Goal: Task Accomplishment & Management: Use online tool/utility

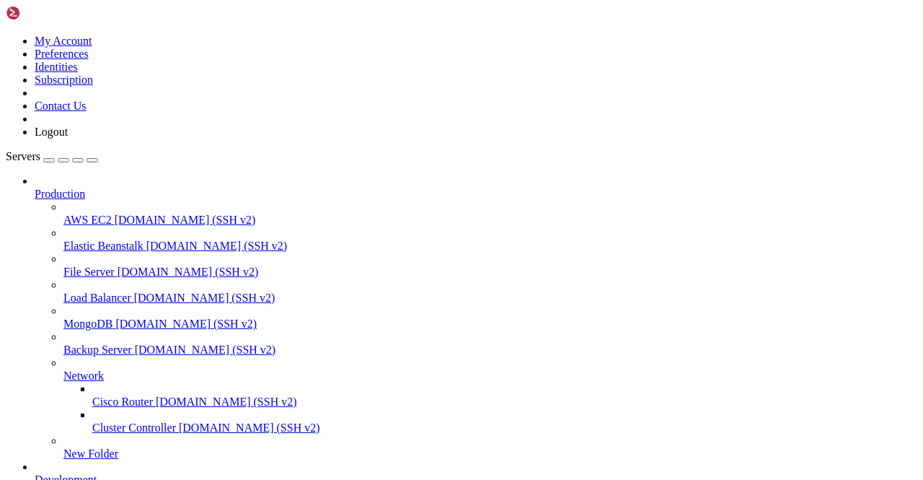
scroll to position [216, 0]
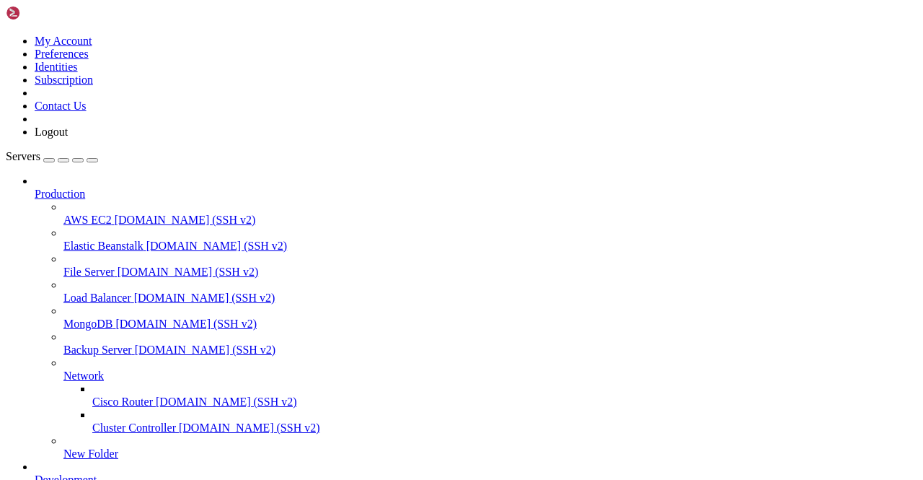
scroll to position [27903, 0]
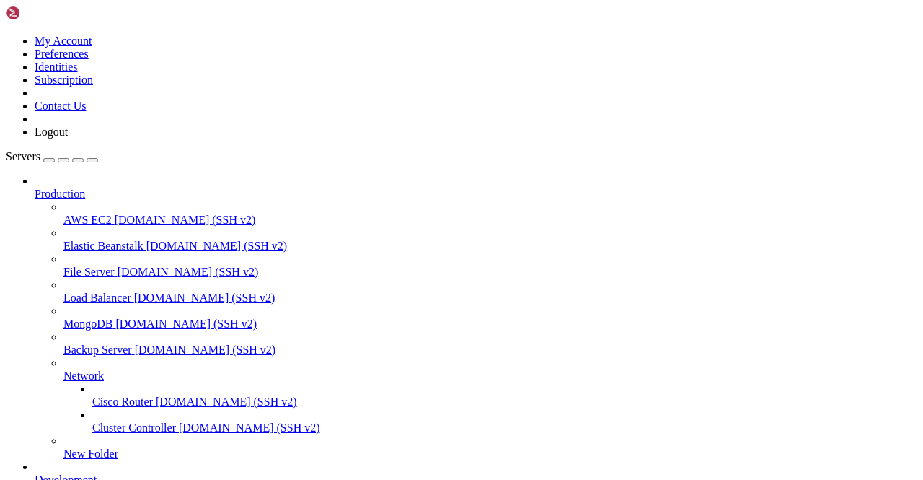
scroll to position [28778, 0]
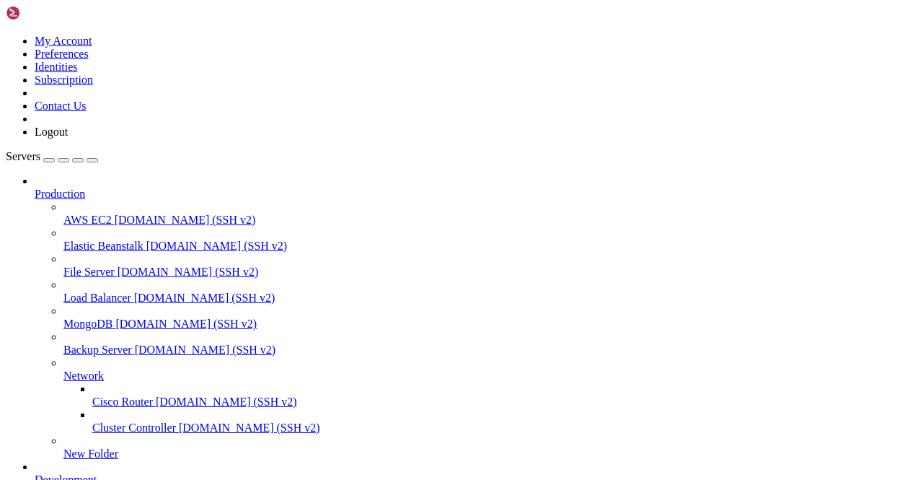
drag, startPoint x: 309, startPoint y: 979, endPoint x: 309, endPoint y: 987, distance: 7.9
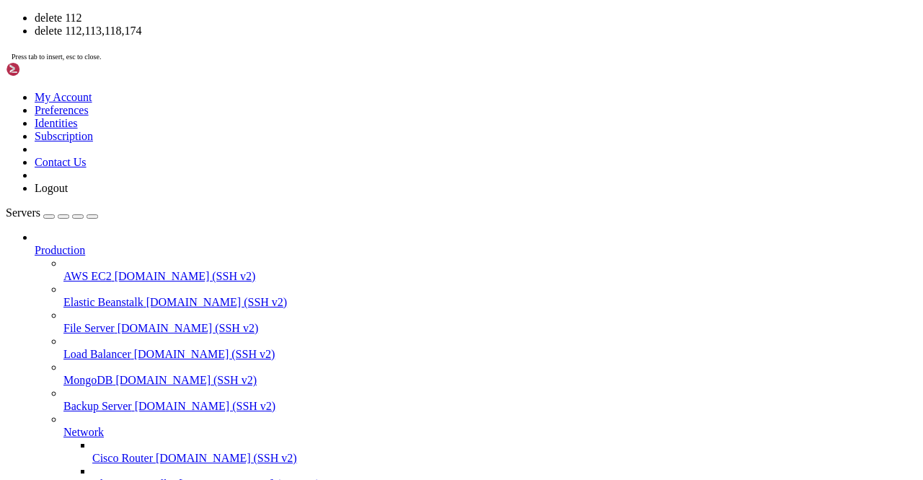
scroll to position [34140, 0]
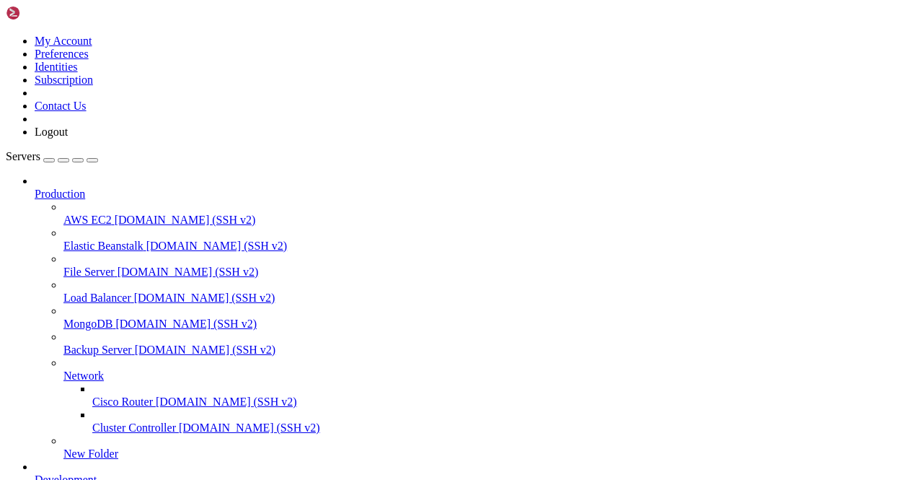
scroll to position [34188, 0]
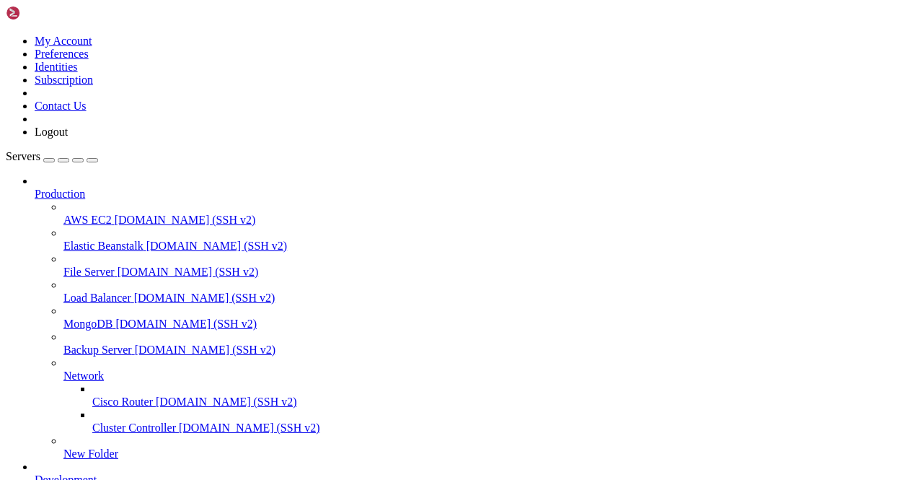
scroll to position [27445, 0]
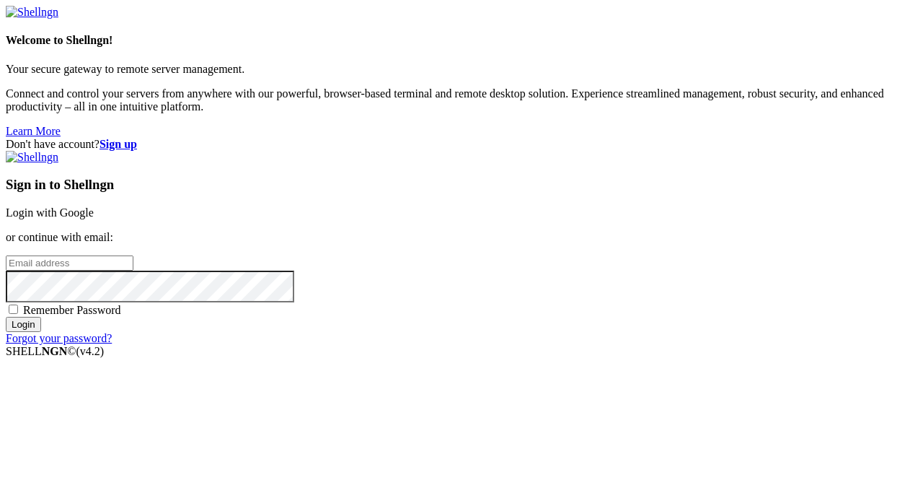
drag, startPoint x: 519, startPoint y: 142, endPoint x: 520, endPoint y: 154, distance: 12.3
click at [520, 154] on div "Sign in to Shellngn Login with Google or continue with email: Remember Password…" at bounding box center [462, 248] width 912 height 194
click at [94, 206] on link "Login with Google" at bounding box center [50, 212] width 88 height 12
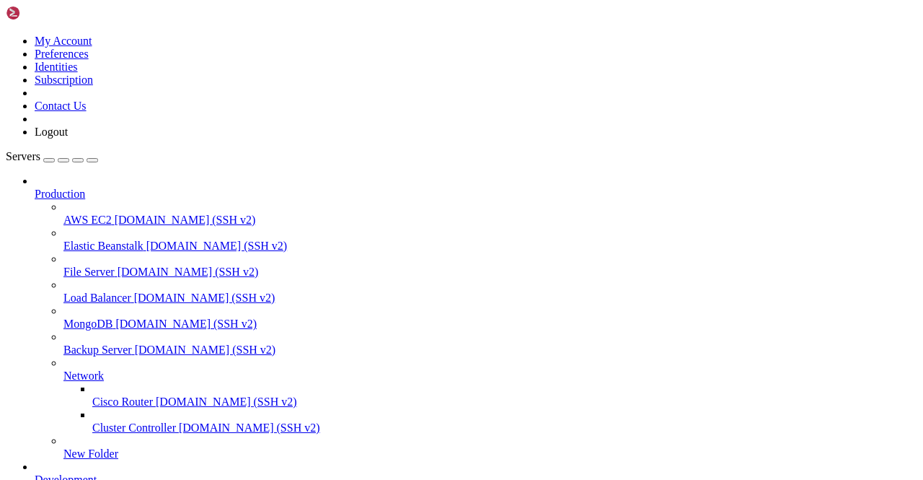
scroll to position [2241, 0]
